Goal: Book appointment/travel/reservation

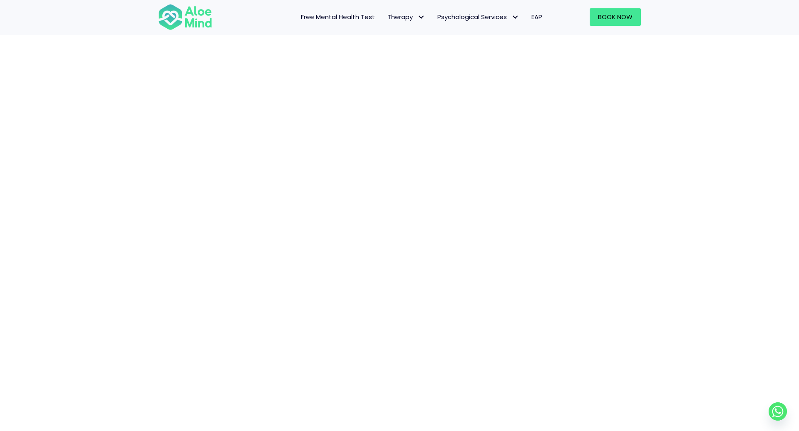
scroll to position [154, 0]
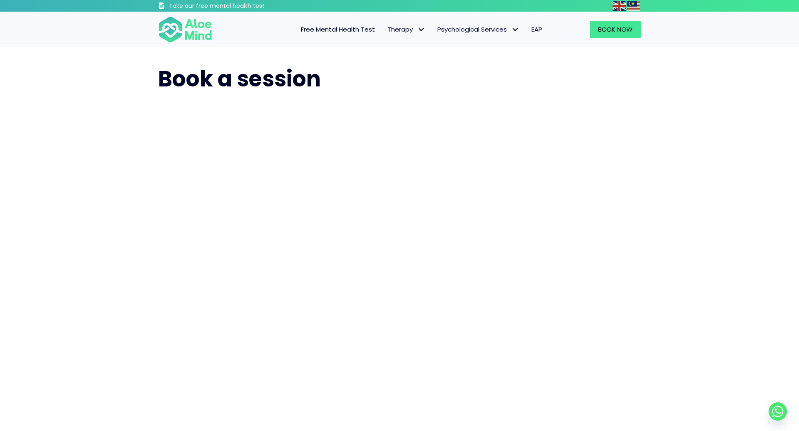
click at [677, 211] on div "Book a session" at bounding box center [399, 257] width 799 height 421
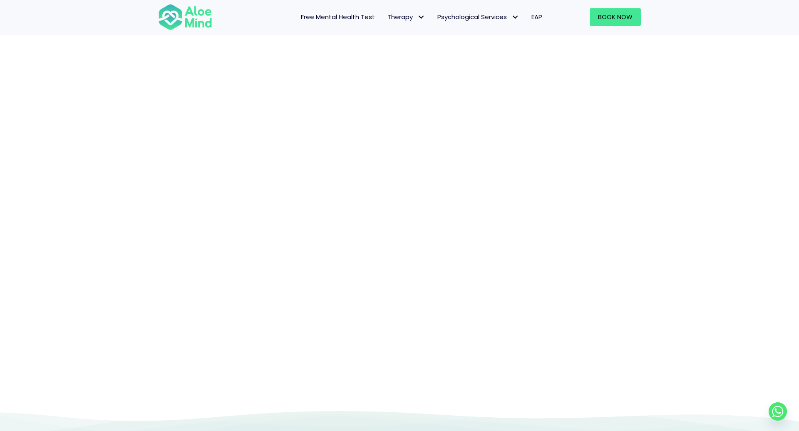
scroll to position [57, 0]
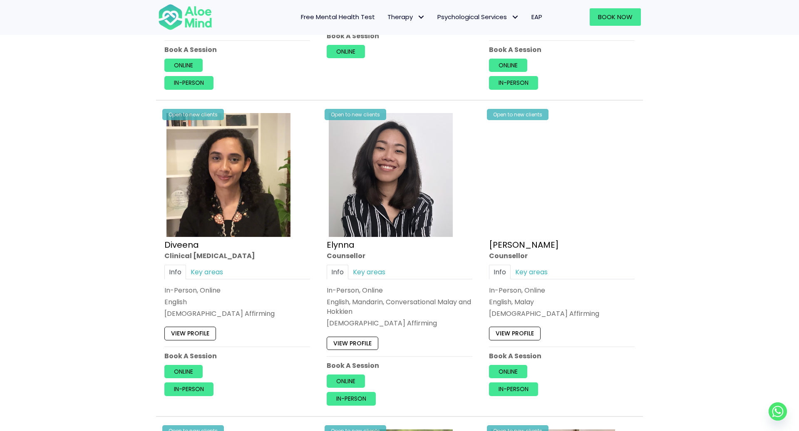
scroll to position [725, 0]
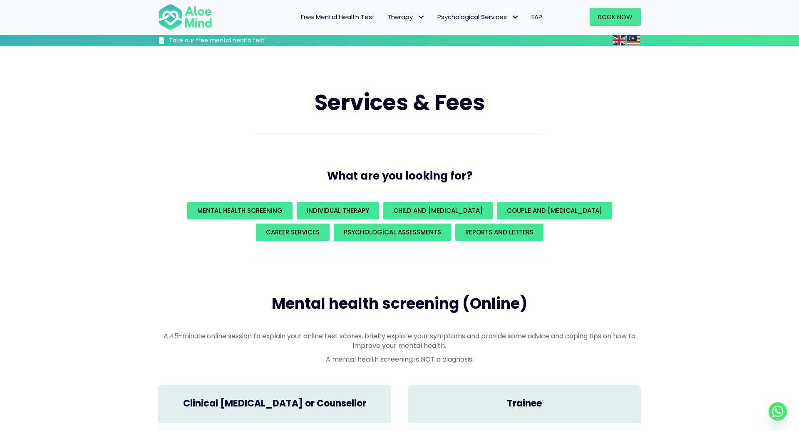
scroll to position [181, 0]
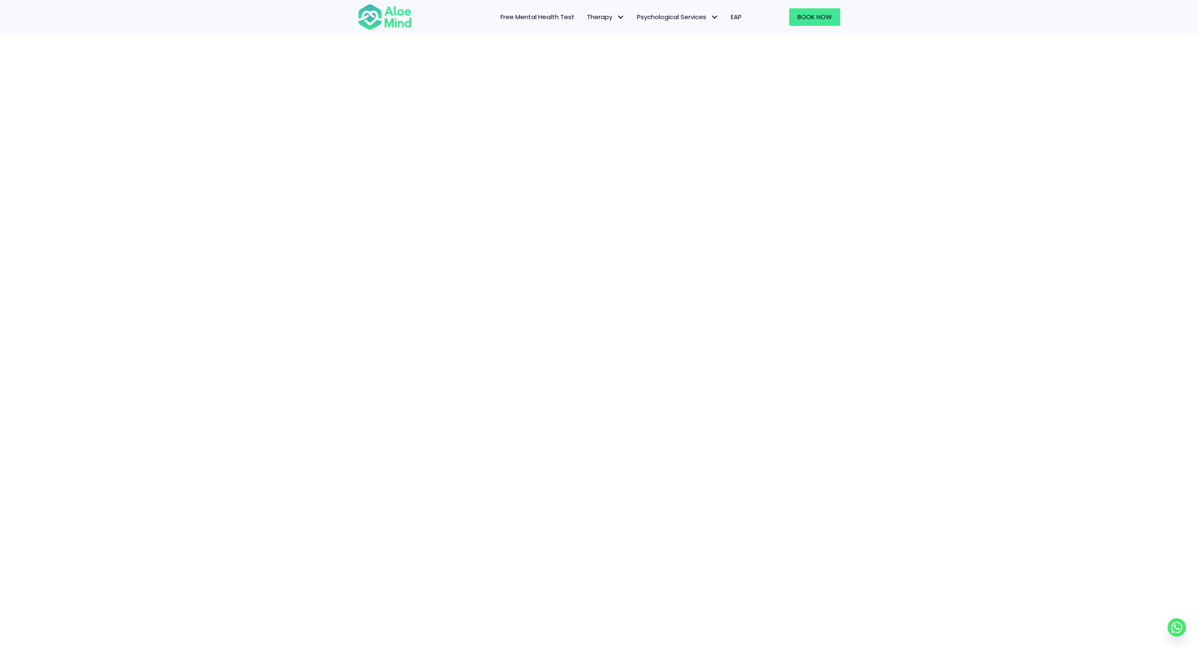
scroll to position [173, 0]
click at [157, 345] on div "Book a session" at bounding box center [599, 318] width 1198 height 888
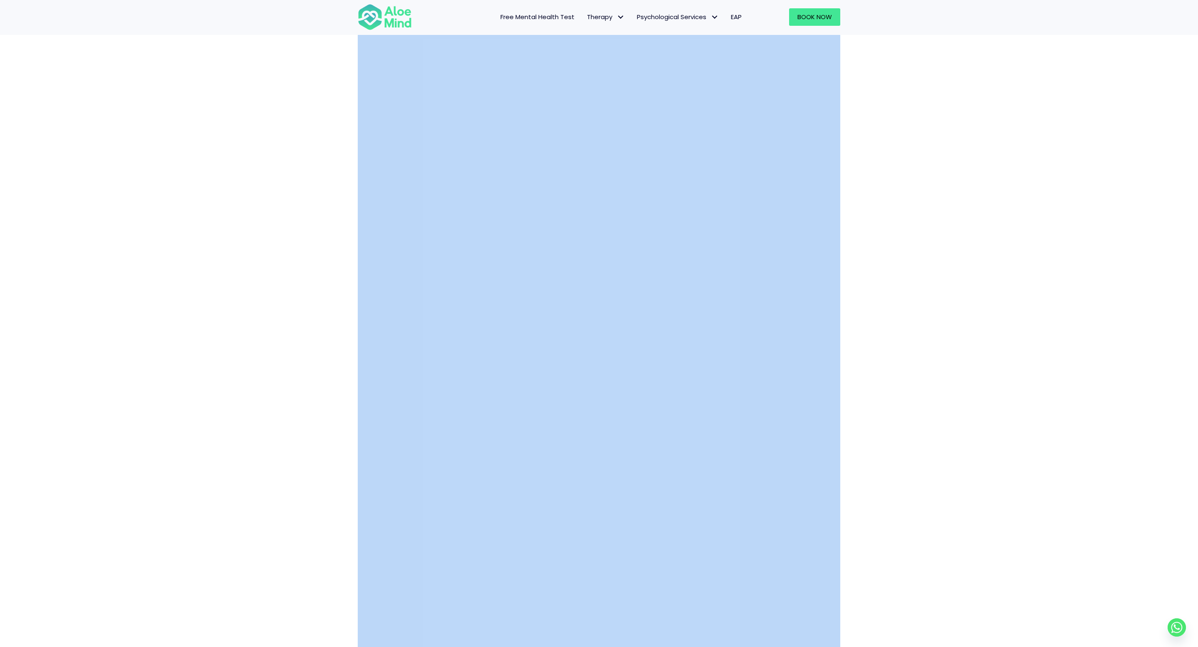
click at [157, 346] on div "Book a session" at bounding box center [599, 318] width 1198 height 888
click at [798, 230] on div "Book a session" at bounding box center [599, 318] width 1198 height 888
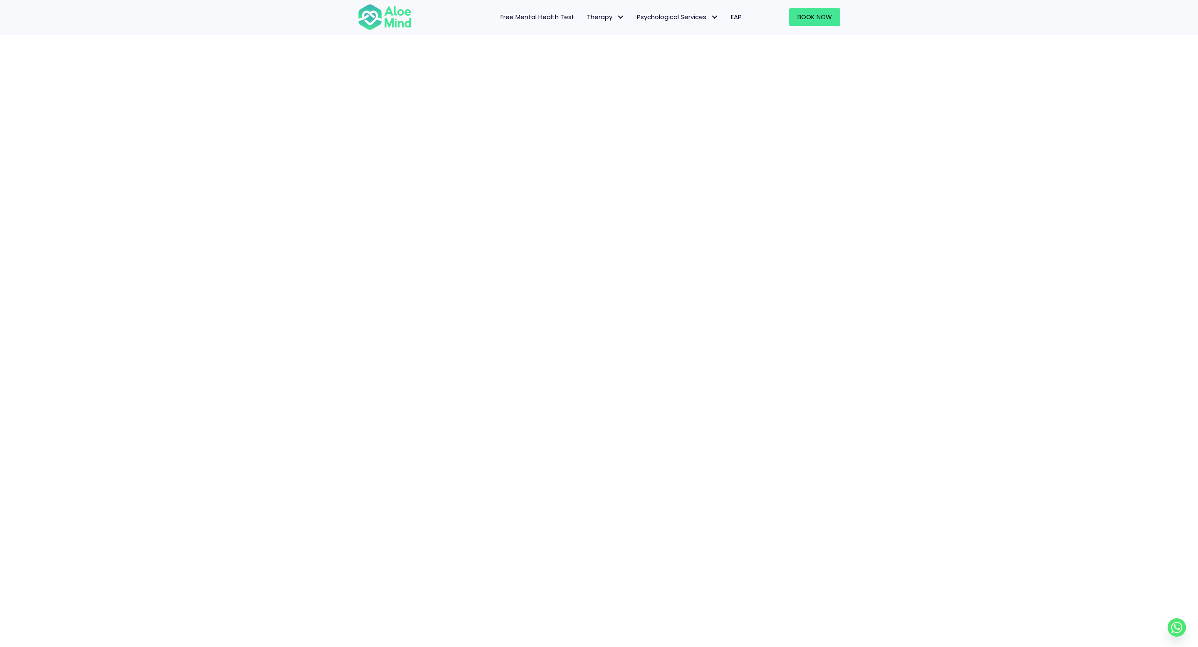
click at [798, 191] on div "Book a session" at bounding box center [599, 318] width 1198 height 888
